Goal: Task Accomplishment & Management: Manage account settings

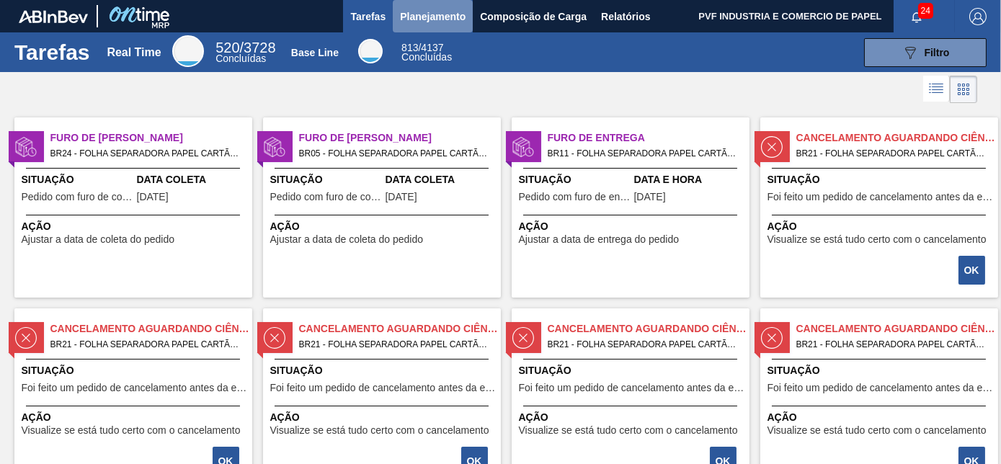
click at [426, 15] on span "Planejamento" at bounding box center [433, 16] width 66 height 17
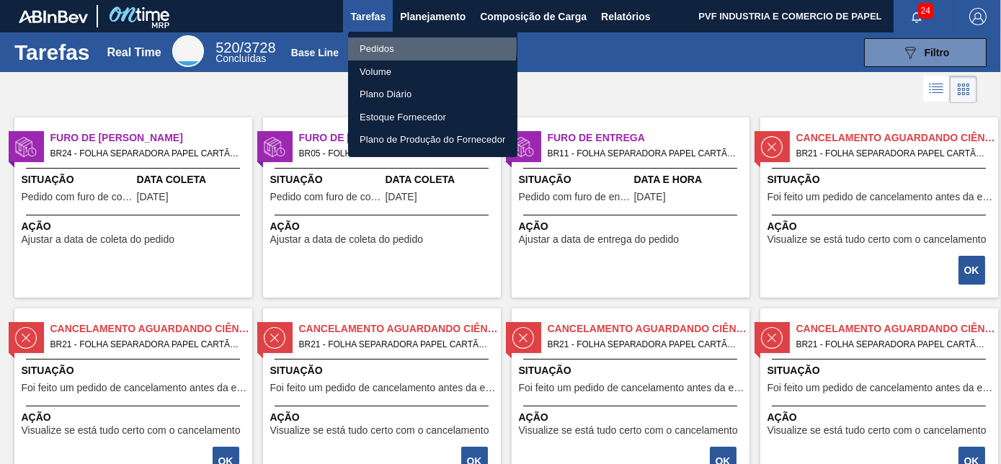
click at [384, 46] on li "Pedidos" at bounding box center [432, 48] width 169 height 23
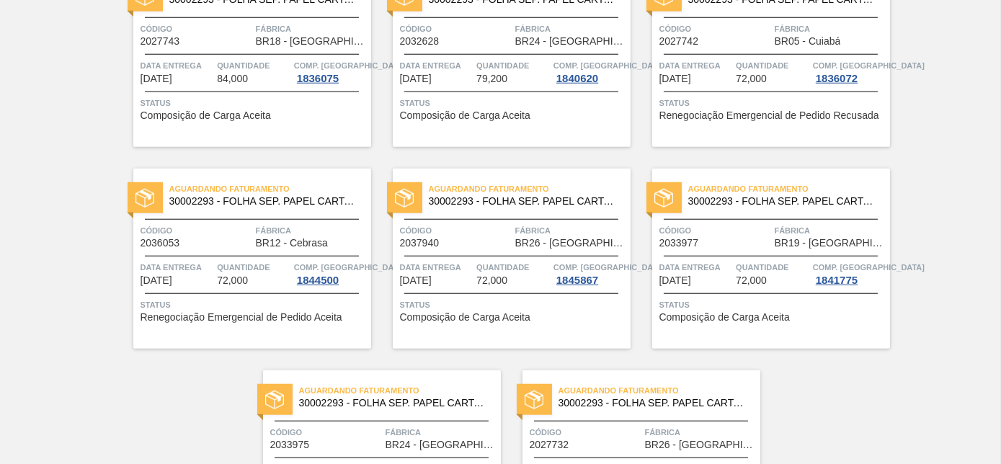
scroll to position [3126, 0]
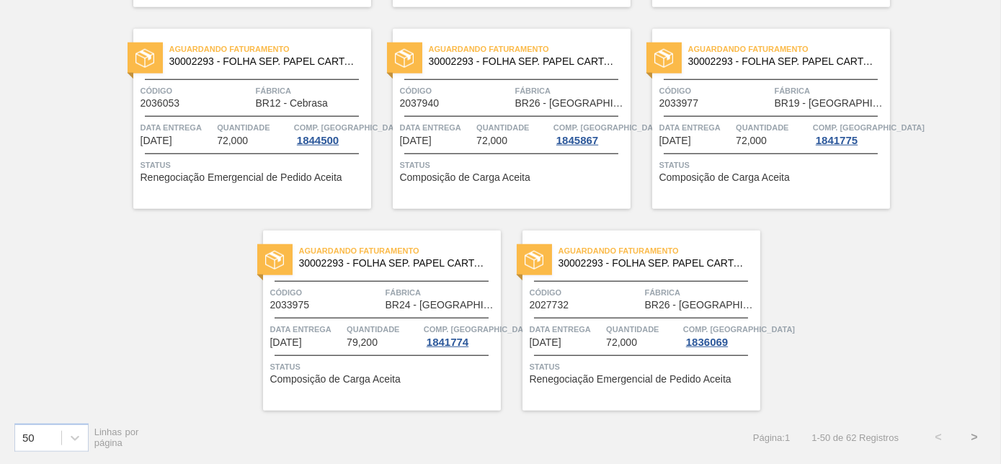
click at [977, 437] on button ">" at bounding box center [974, 437] width 36 height 36
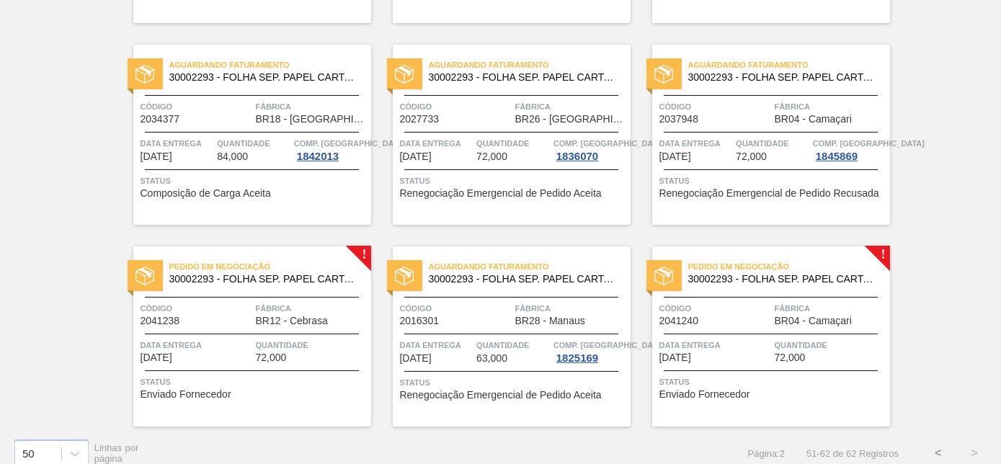
scroll to position [503, 0]
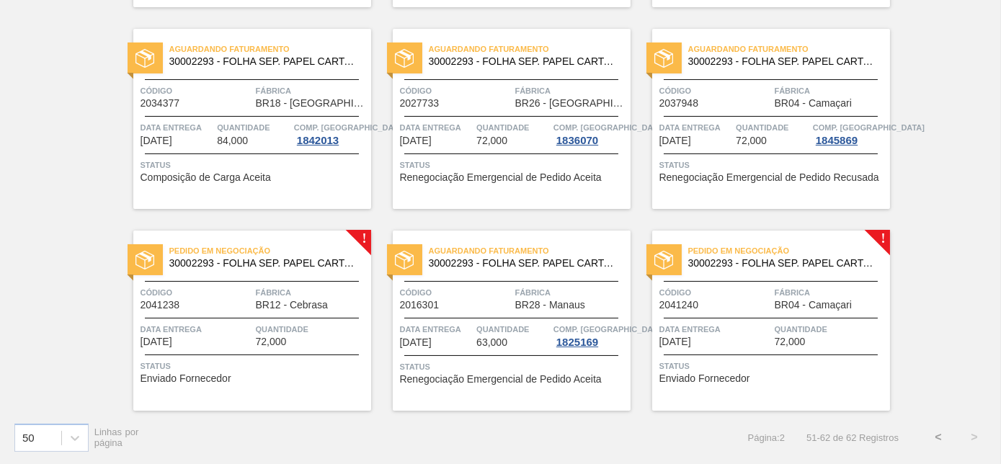
click at [268, 289] on span "Fábrica" at bounding box center [312, 292] width 112 height 14
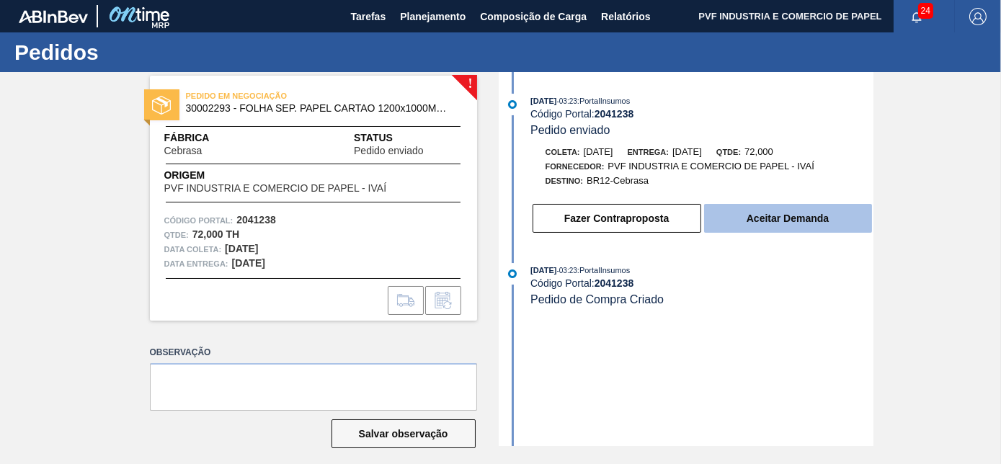
click at [788, 219] on button "Aceitar Demanda" at bounding box center [788, 218] width 168 height 29
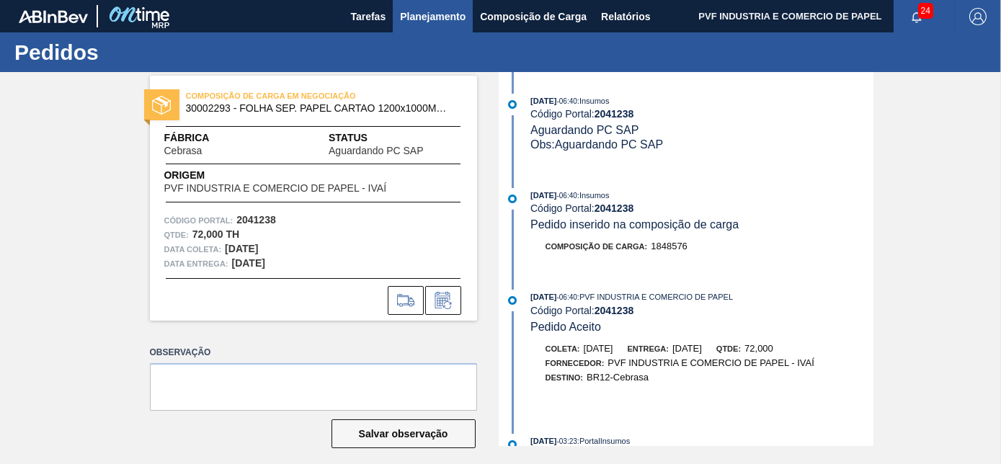
click at [424, 3] on button "Planejamento" at bounding box center [433, 16] width 80 height 32
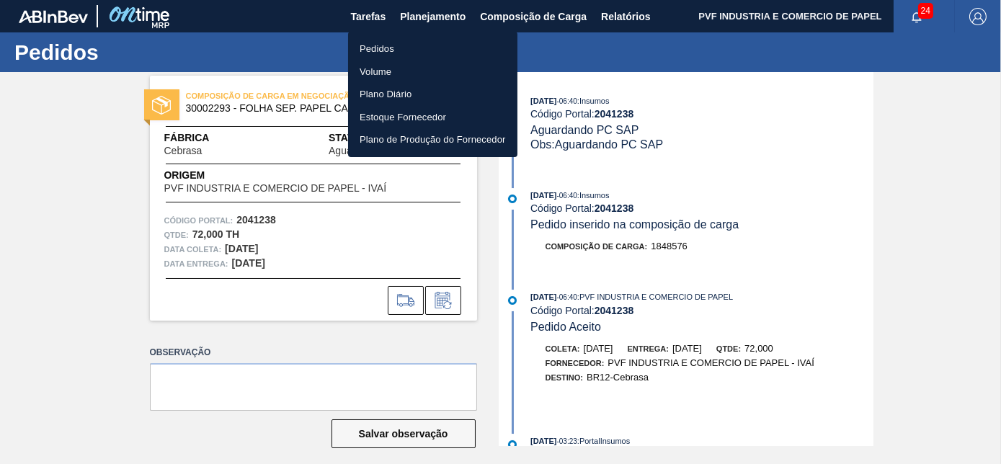
click at [374, 44] on li "Pedidos" at bounding box center [432, 48] width 169 height 23
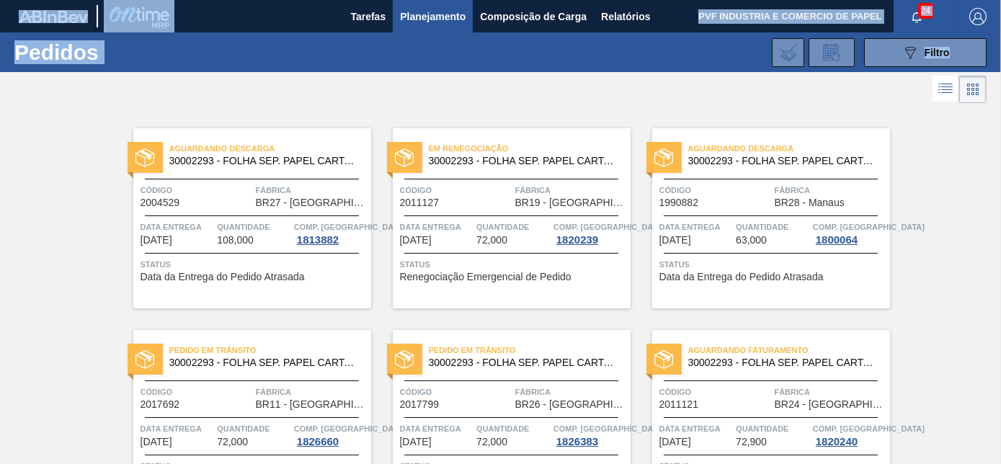
drag, startPoint x: 997, startPoint y: 37, endPoint x: 1001, endPoint y: 376, distance: 338.7
click at [1000, 0] on html "Tarefas Planejamento Composição de Carga Relatórios PVF INDUSTRIA E COMERCIO DE…" at bounding box center [500, 0] width 1001 height 0
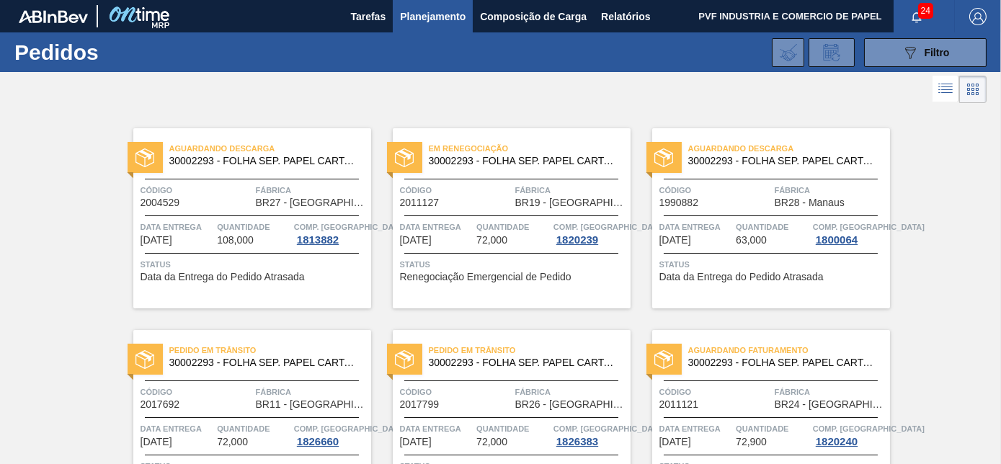
drag, startPoint x: 1001, startPoint y: 376, endPoint x: 978, endPoint y: 192, distance: 185.9
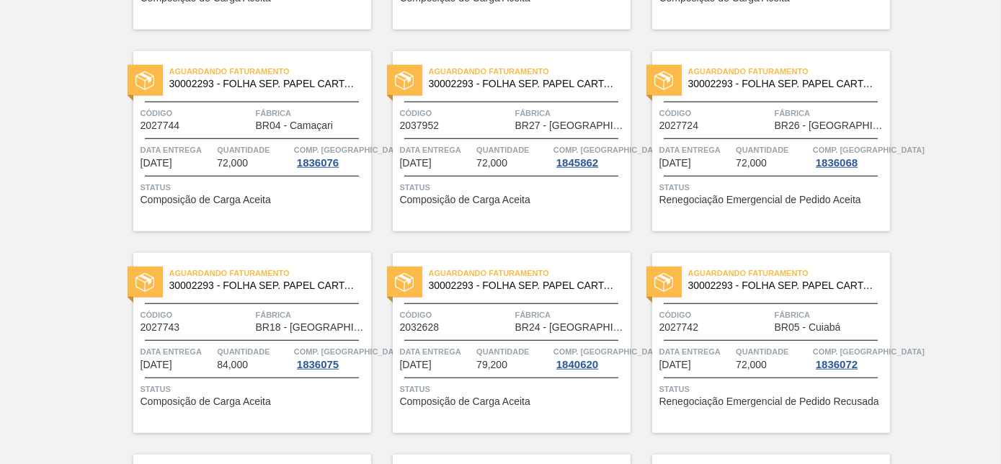
scroll to position [3126, 0]
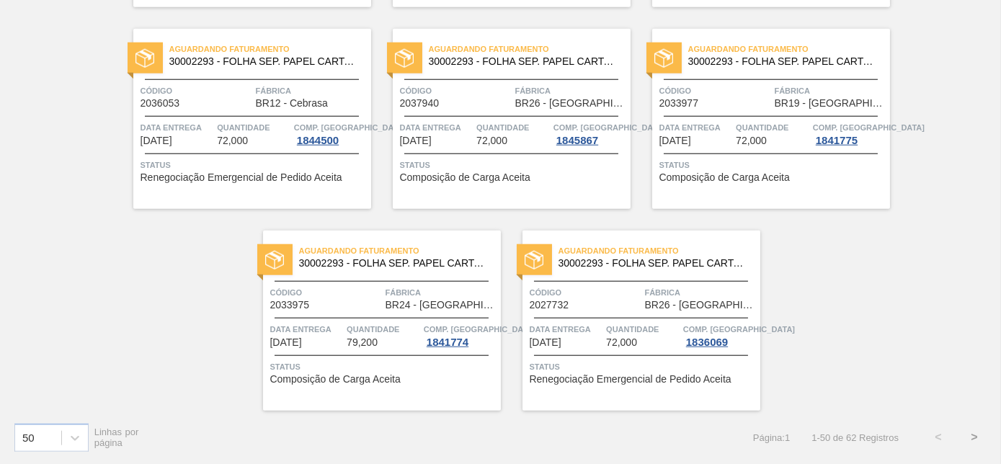
click at [976, 432] on button ">" at bounding box center [974, 437] width 36 height 36
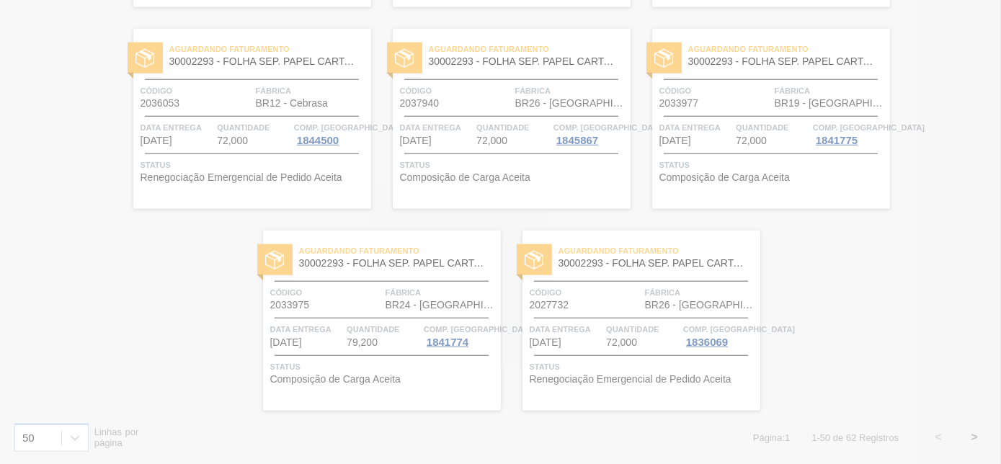
scroll to position [503, 0]
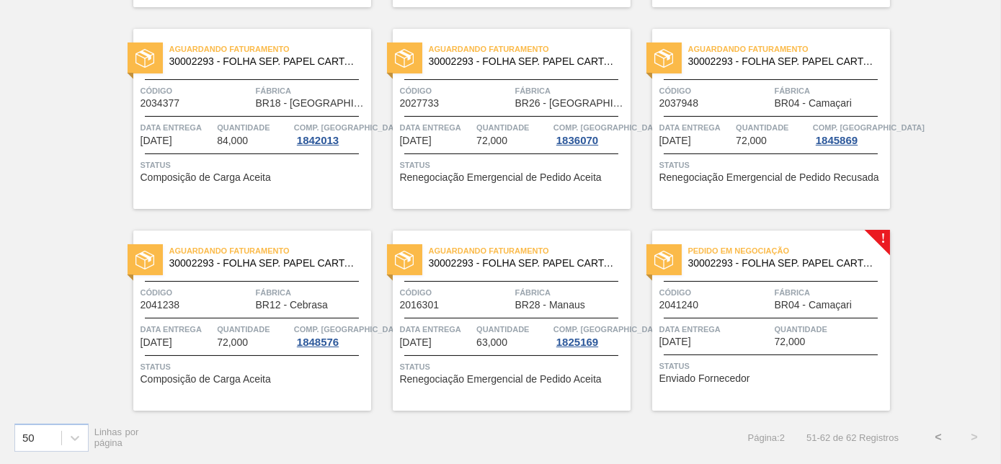
click at [215, 285] on span "Código" at bounding box center [197, 292] width 112 height 14
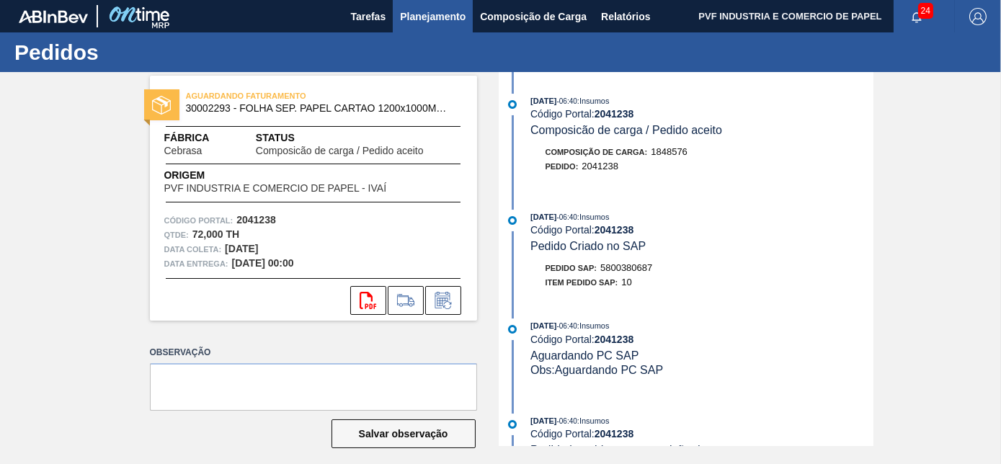
click at [432, 12] on span "Planejamento" at bounding box center [433, 16] width 66 height 17
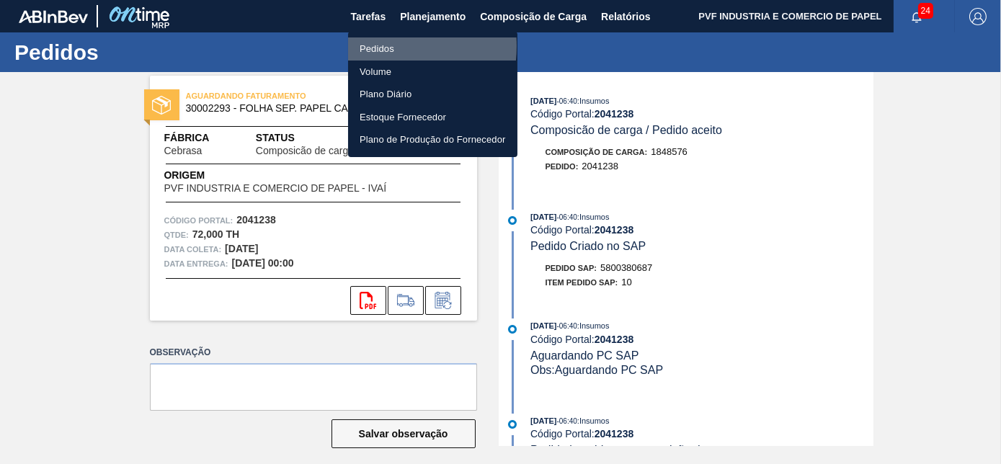
click at [378, 46] on li "Pedidos" at bounding box center [432, 48] width 169 height 23
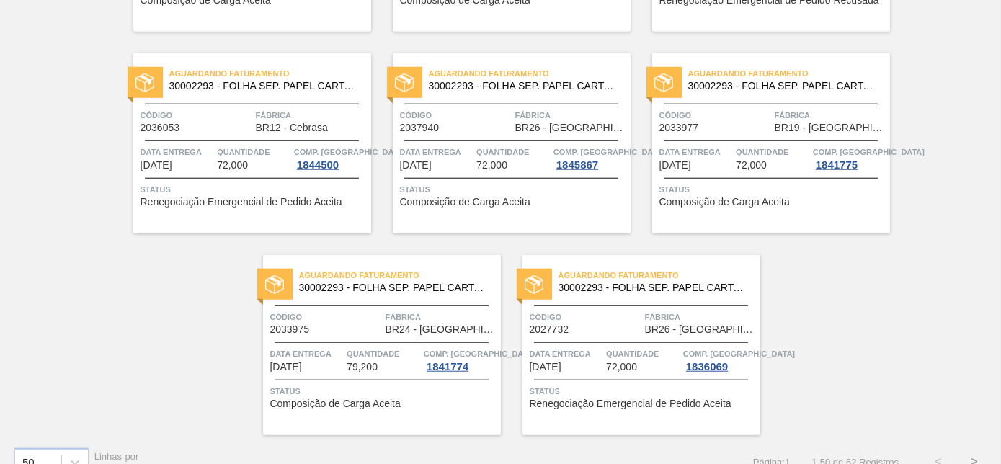
scroll to position [3126, 0]
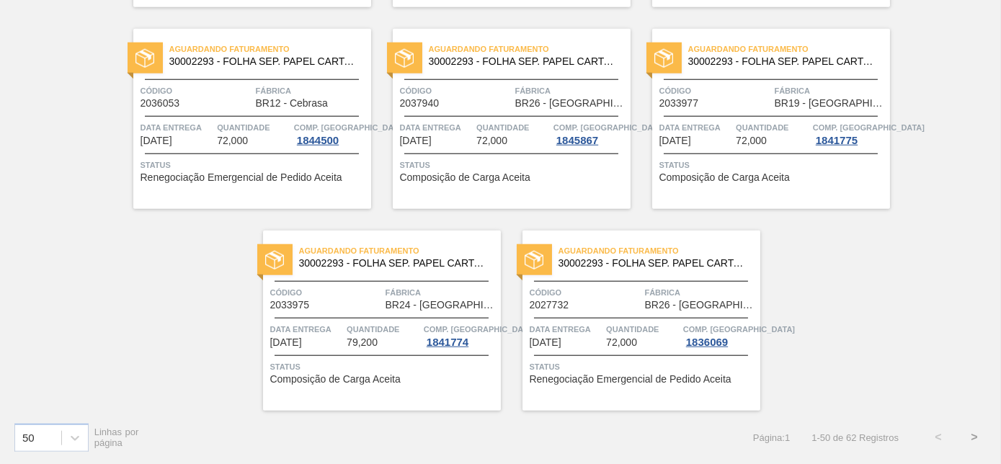
click at [972, 436] on button ">" at bounding box center [974, 437] width 36 height 36
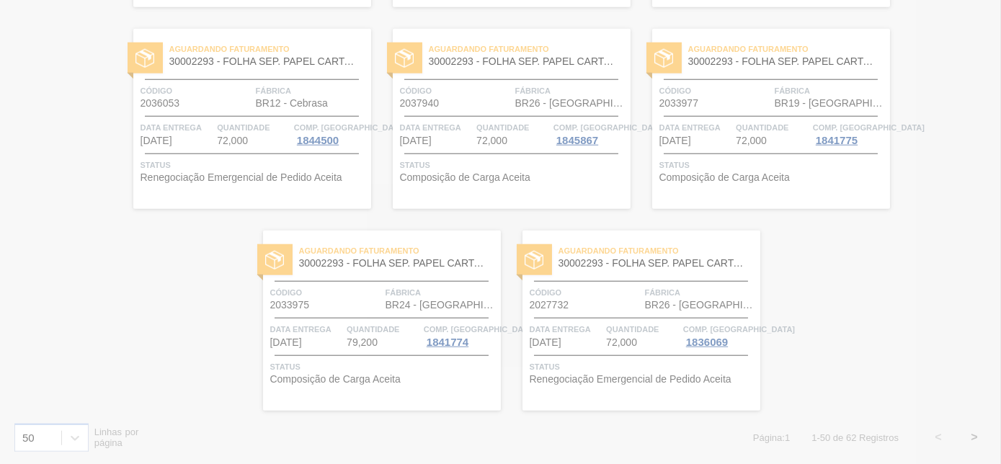
scroll to position [503, 0]
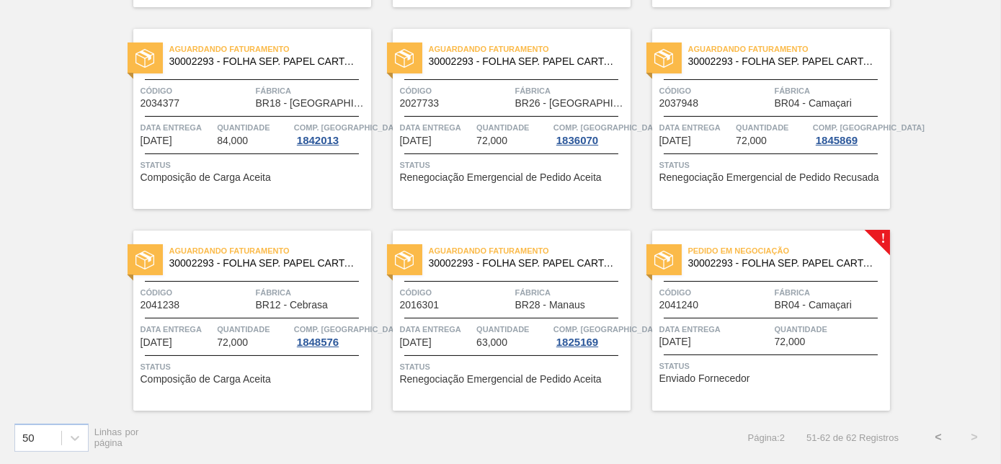
click at [791, 325] on span "Quantidade" at bounding box center [831, 329] width 112 height 14
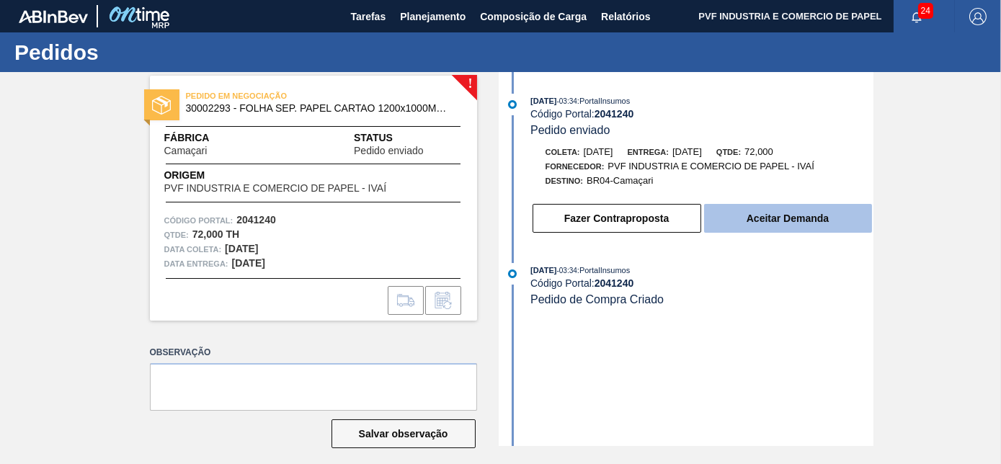
click at [766, 217] on button "Aceitar Demanda" at bounding box center [788, 218] width 168 height 29
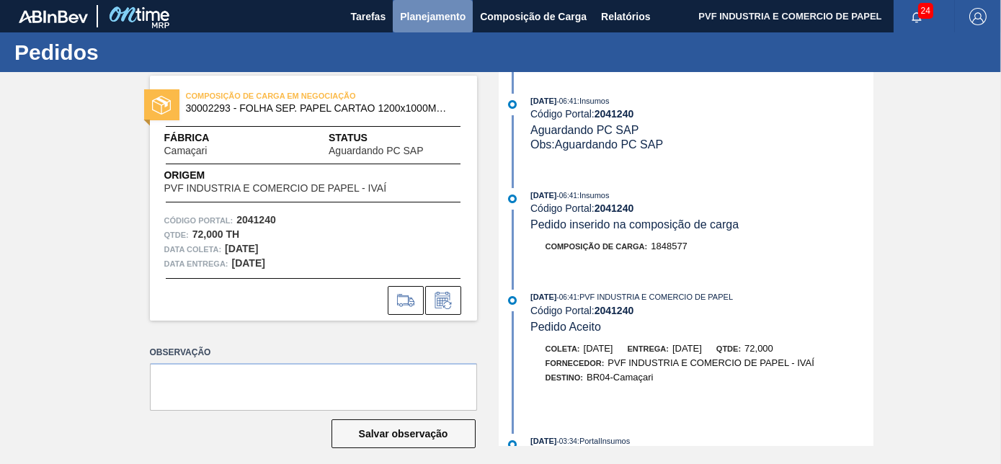
click at [422, 10] on span "Planejamento" at bounding box center [433, 16] width 66 height 17
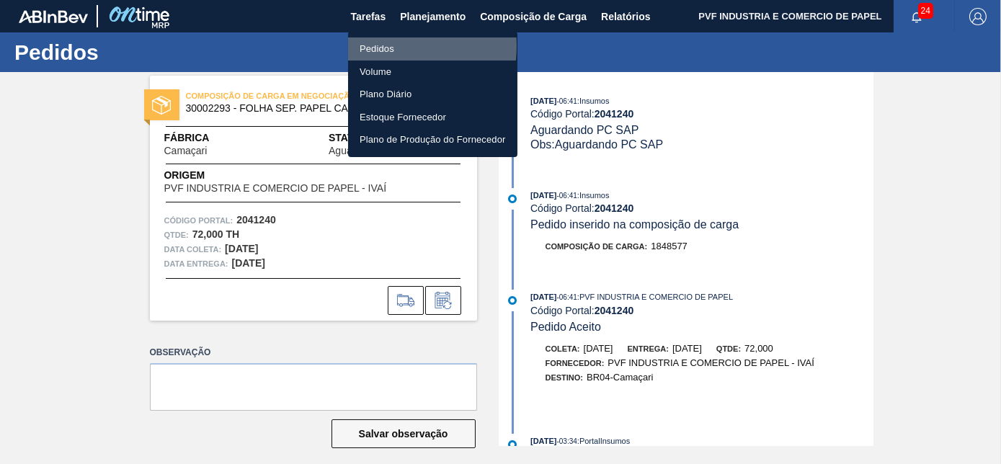
click at [375, 46] on li "Pedidos" at bounding box center [432, 48] width 169 height 23
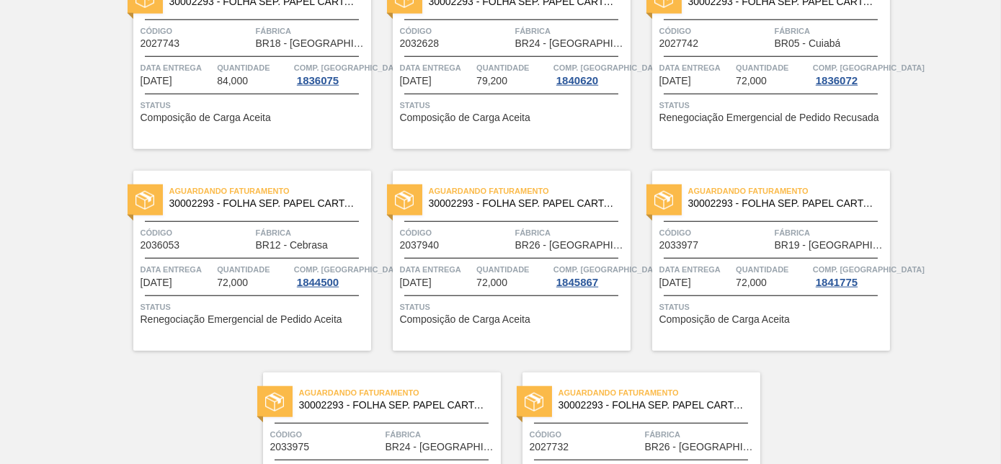
scroll to position [3126, 0]
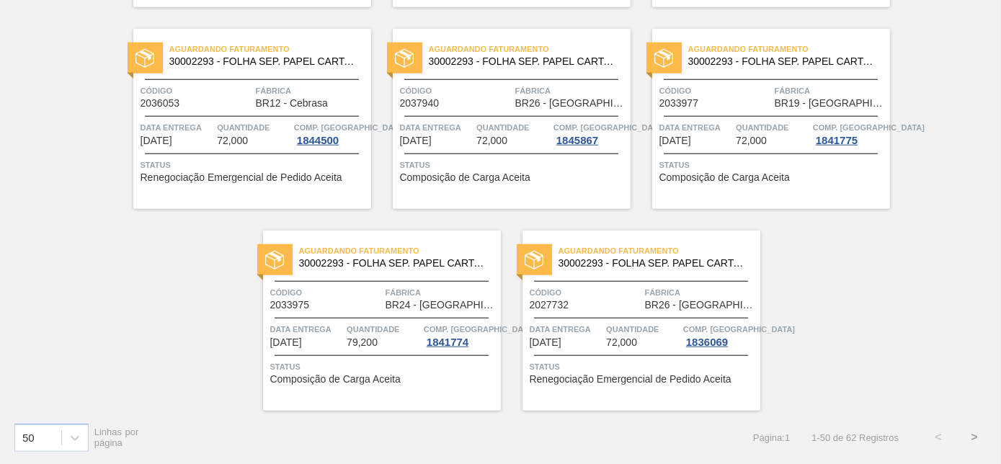
click at [976, 432] on button ">" at bounding box center [974, 437] width 36 height 36
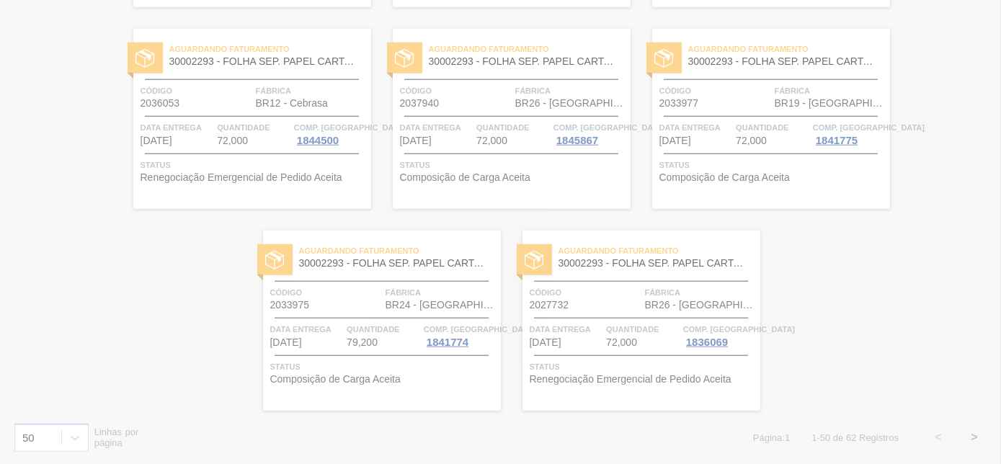
scroll to position [503, 0]
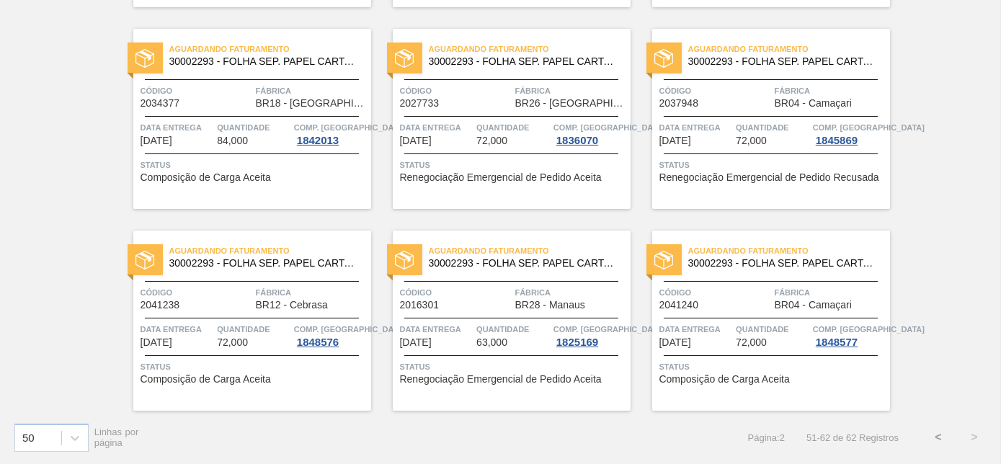
click at [743, 294] on span "Código" at bounding box center [715, 292] width 112 height 14
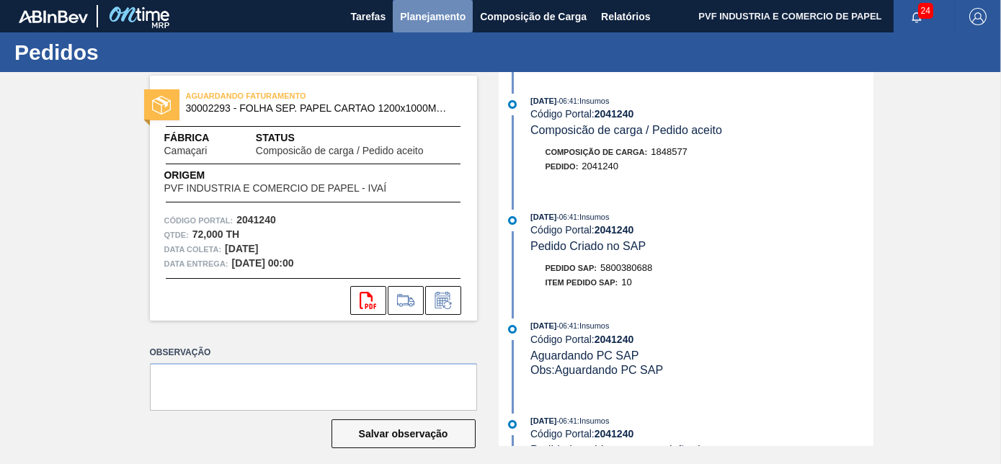
click at [428, 20] on span "Planejamento" at bounding box center [433, 16] width 66 height 17
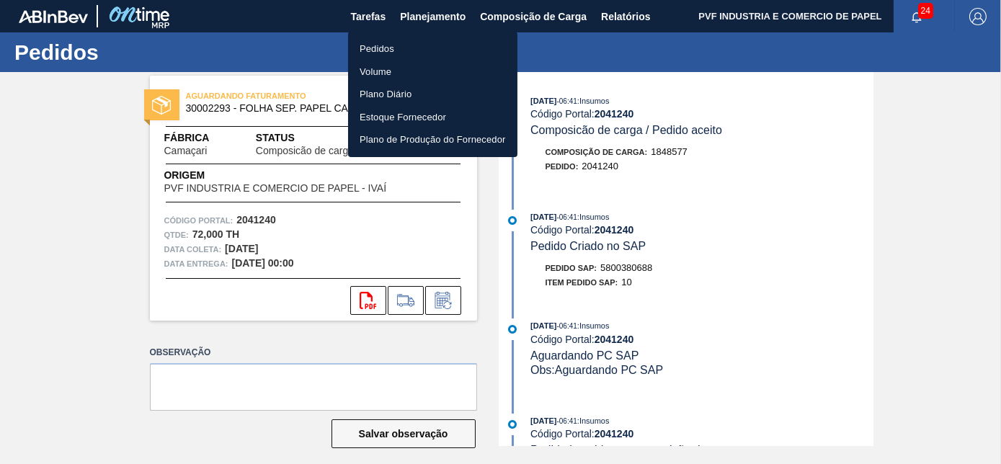
click at [378, 40] on li "Pedidos" at bounding box center [432, 48] width 169 height 23
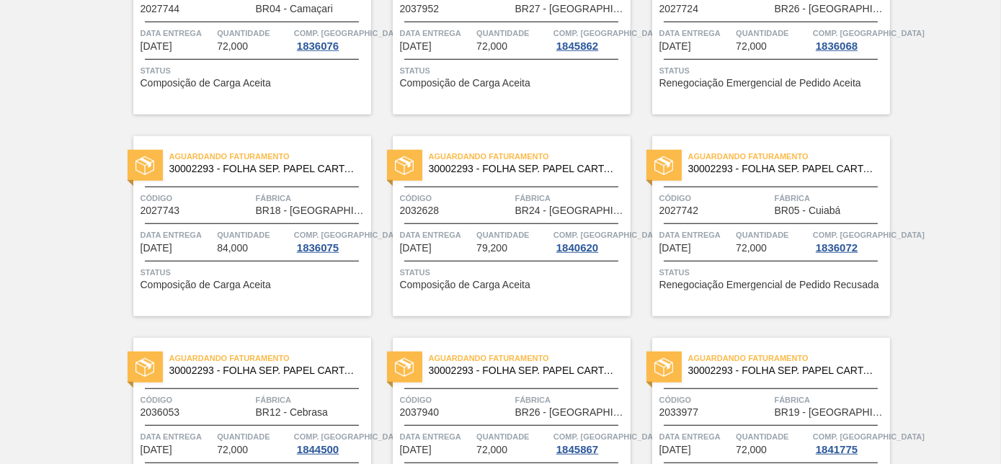
scroll to position [3126, 0]
